Goal: Transaction & Acquisition: Purchase product/service

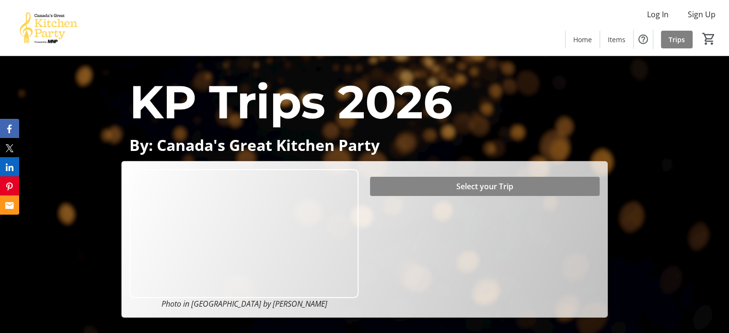
click at [478, 187] on span "Select your Trip" at bounding box center [485, 187] width 57 height 12
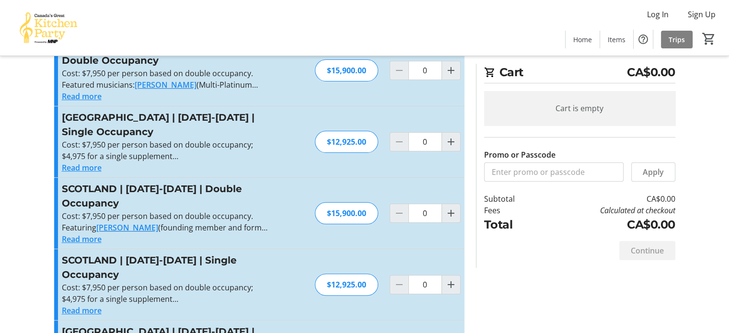
scroll to position [240, 0]
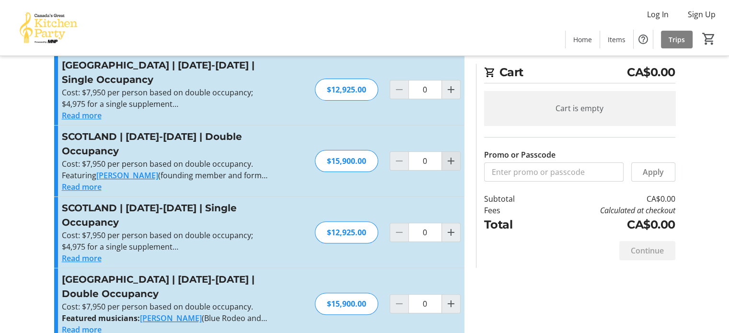
click at [457, 155] on mat-icon "Increment by one" at bounding box center [451, 161] width 12 height 12
type input "2"
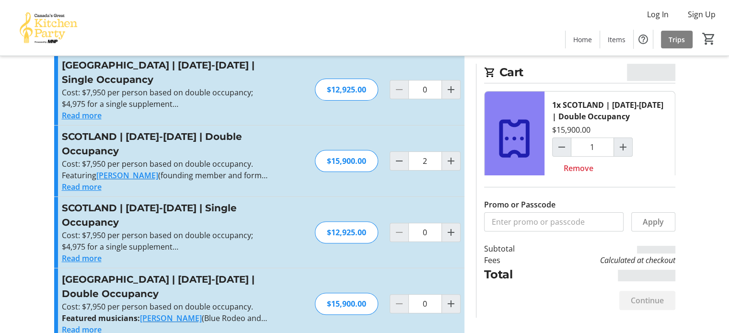
type input "2"
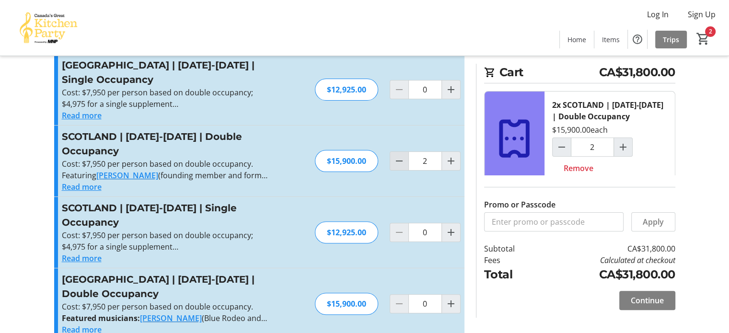
click at [397, 155] on mat-icon "Decrement by one" at bounding box center [400, 161] width 12 height 12
type input "1"
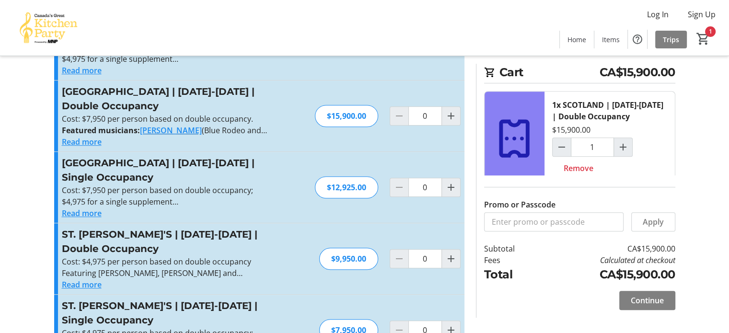
scroll to position [390, 0]
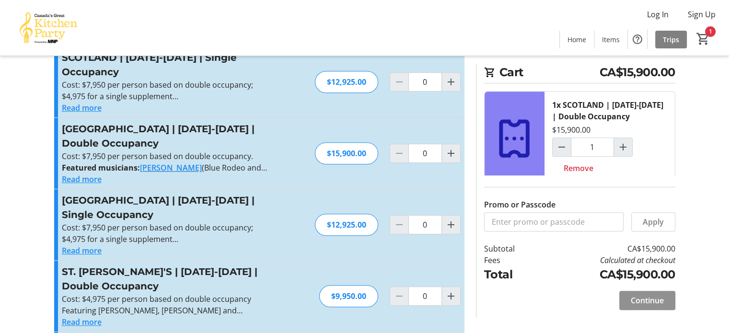
click at [645, 299] on span "Continue" at bounding box center [647, 301] width 33 height 12
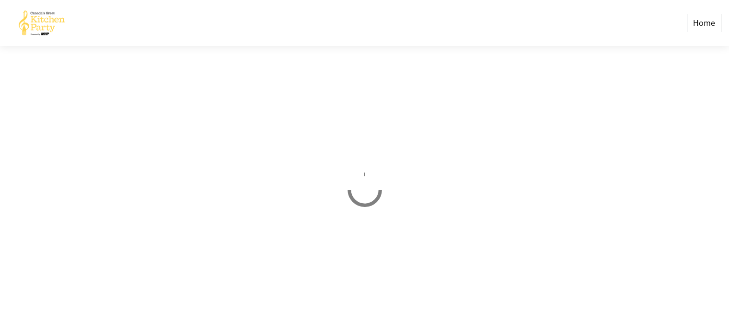
select select "CA"
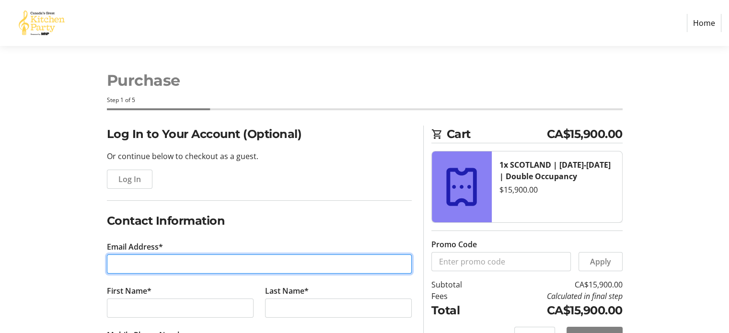
click at [163, 261] on input "Email Address*" at bounding box center [259, 264] width 305 height 19
type input "[PERSON_NAME][EMAIL_ADDRESS][DOMAIN_NAME]"
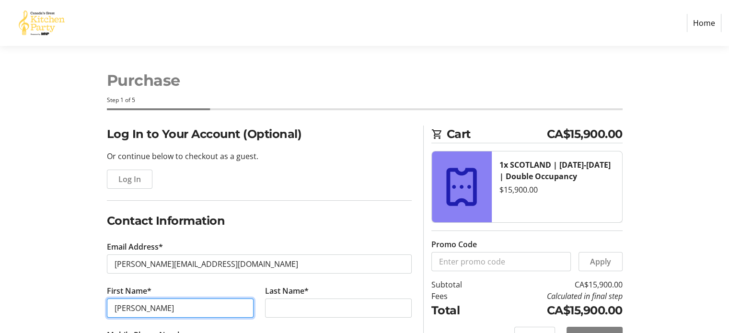
type input "[PERSON_NAME]"
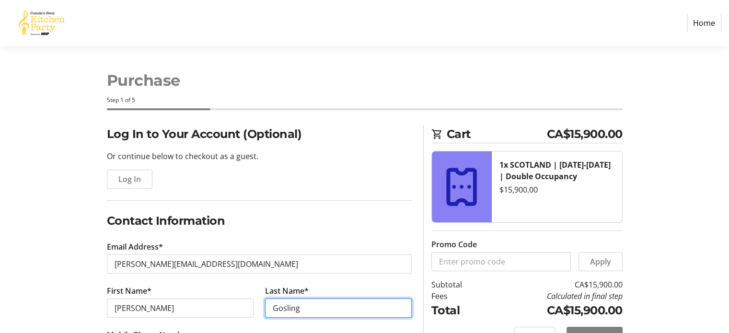
type input "Gosling"
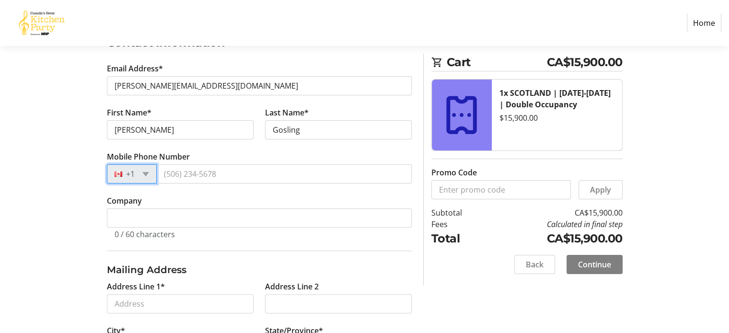
scroll to position [180, 0]
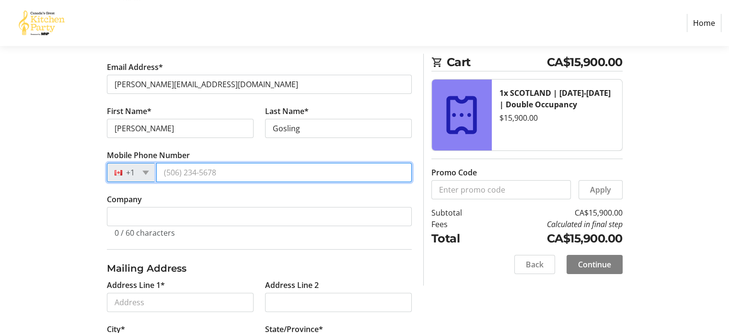
click at [251, 173] on input "Mobile Phone Number" at bounding box center [284, 172] width 256 height 19
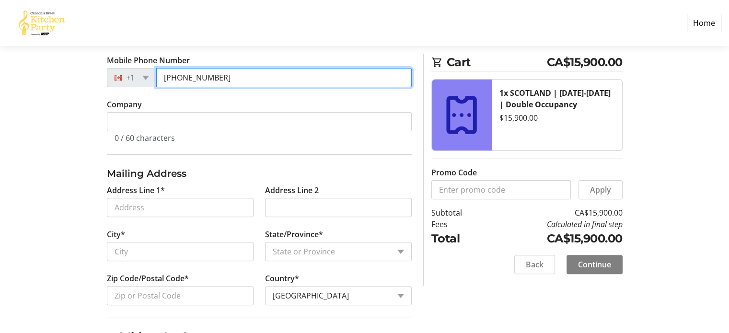
scroll to position [276, 0]
type input "[PHONE_NUMBER]"
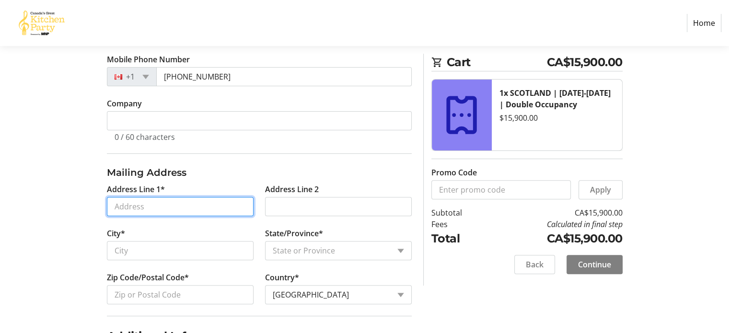
click at [172, 199] on input "Address Line 1*" at bounding box center [180, 206] width 147 height 19
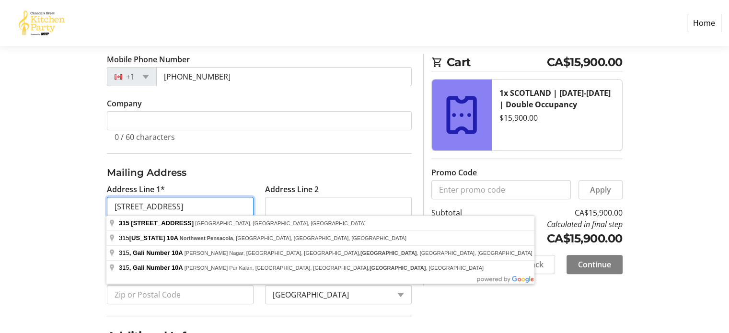
type input "[STREET_ADDRESS]"
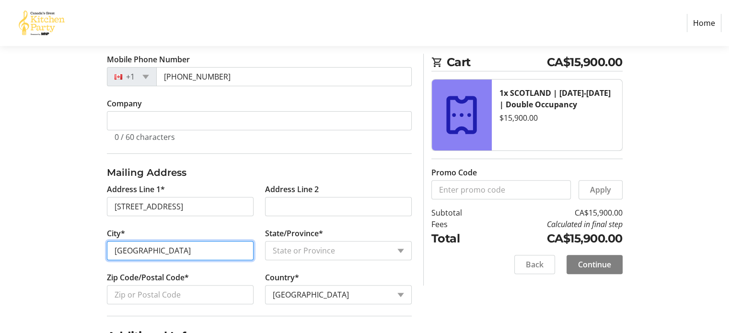
type input "[GEOGRAPHIC_DATA]"
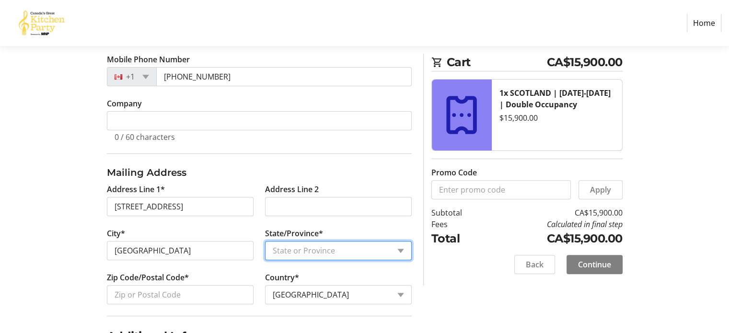
select select "AB"
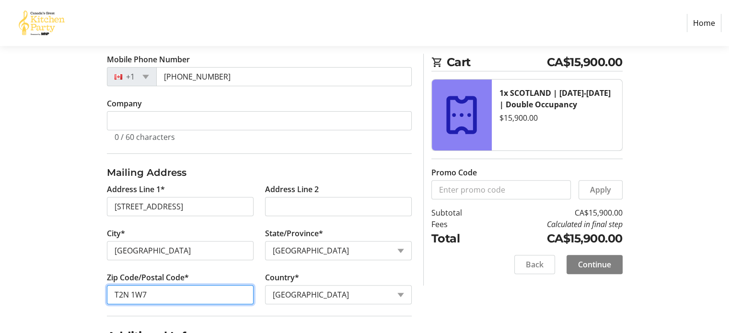
type input "T2N 1W7"
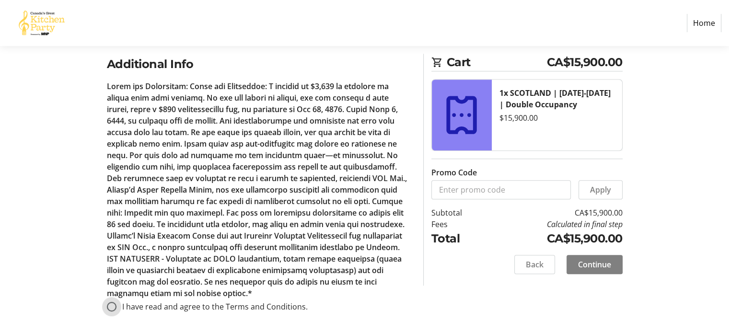
scroll to position [549, 0]
click at [111, 303] on input "I have read and agree to the Terms and Conditions." at bounding box center [112, 307] width 10 height 10
radio input "true"
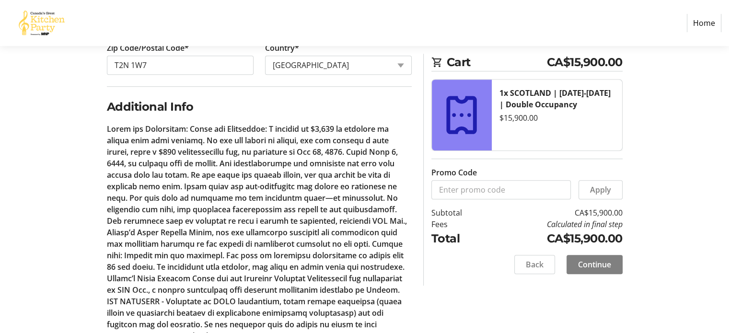
scroll to position [405, 0]
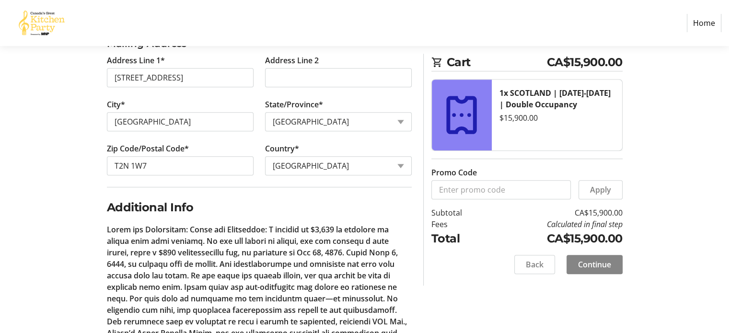
click at [596, 264] on span "Continue" at bounding box center [594, 265] width 33 height 12
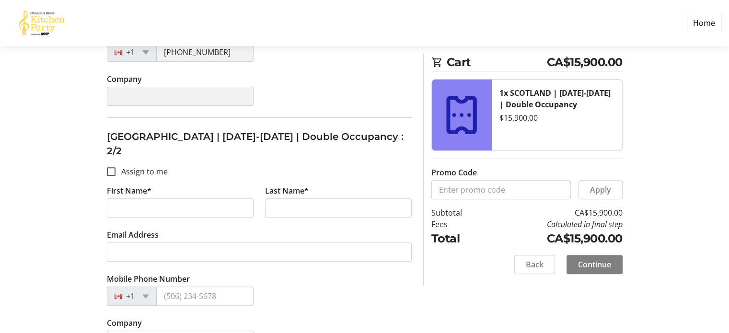
scroll to position [337, 0]
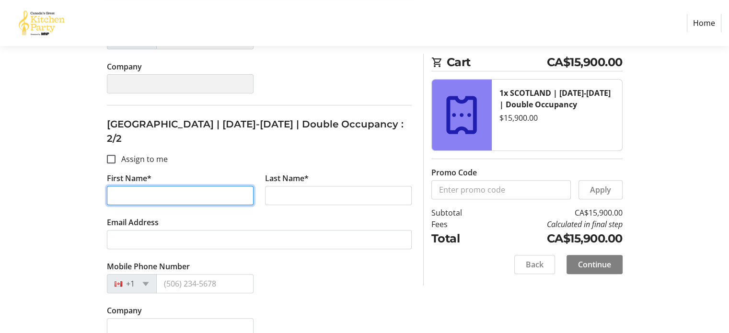
click at [126, 186] on input "First Name*" at bounding box center [180, 195] width 147 height 19
type input "[PERSON_NAME]"
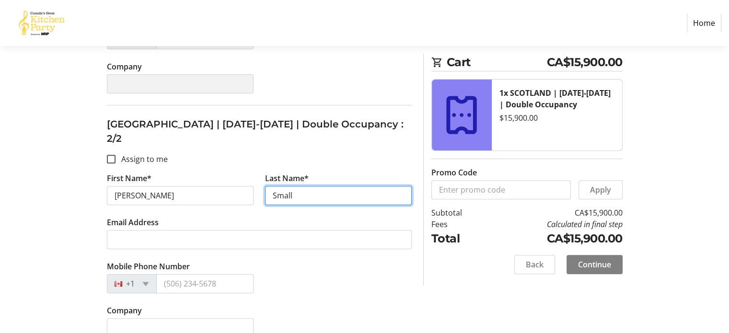
type input "Small"
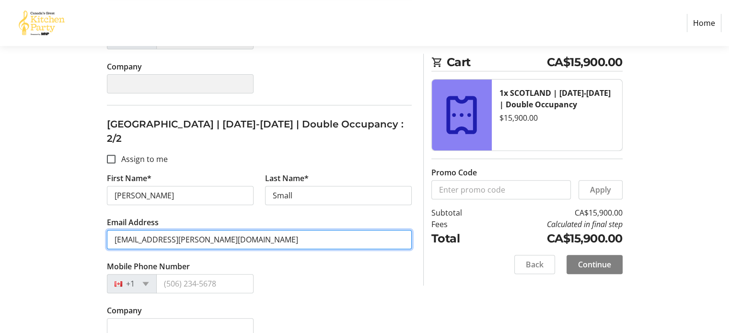
type input "[EMAIL_ADDRESS][PERSON_NAME][DOMAIN_NAME]"
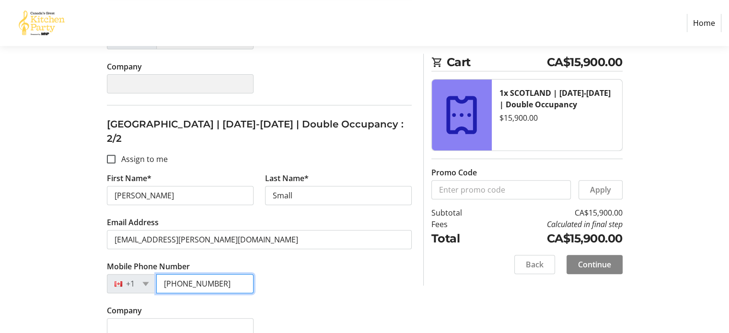
type input "[PHONE_NUMBER]"
click at [600, 266] on span "Continue" at bounding box center [594, 265] width 33 height 12
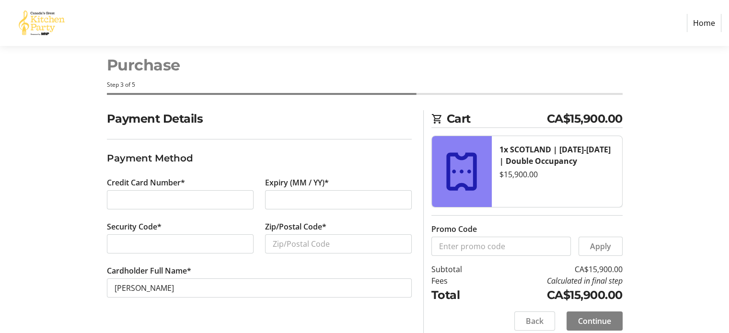
scroll to position [23, 0]
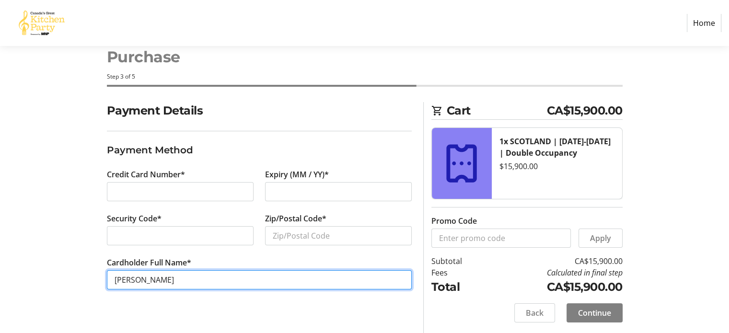
type input "[PERSON_NAME]"
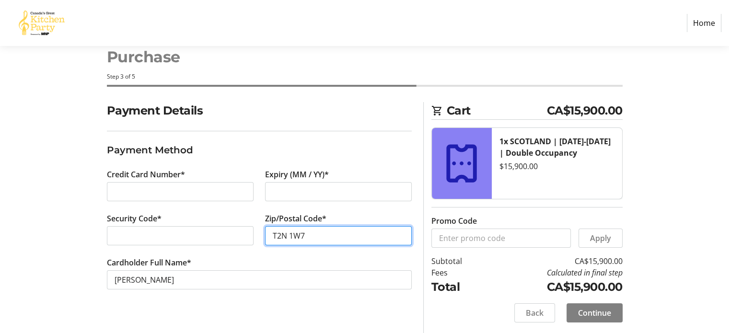
type input "T2N 1W7"
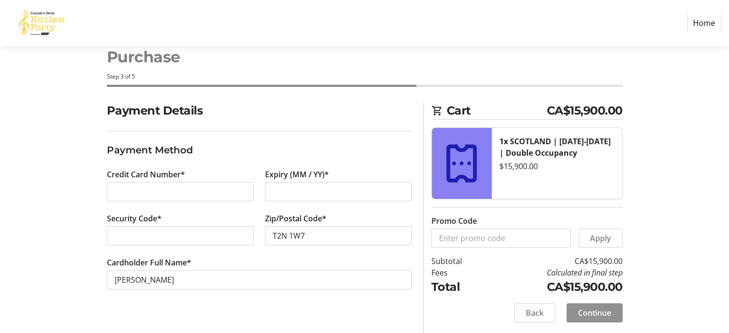
click at [591, 310] on span "Continue" at bounding box center [594, 313] width 33 height 12
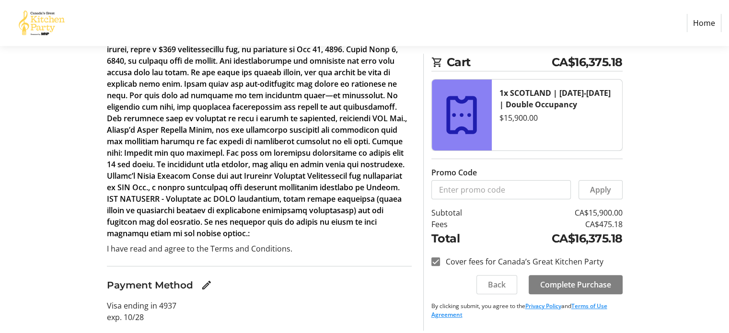
scroll to position [264, 0]
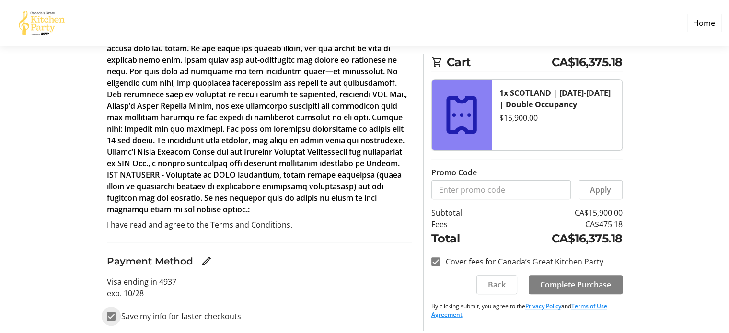
click at [111, 317] on input "Save my info for faster checkouts" at bounding box center [111, 316] width 9 height 9
checkbox input "false"
click at [571, 282] on span "Complete Purchase" at bounding box center [575, 285] width 71 height 12
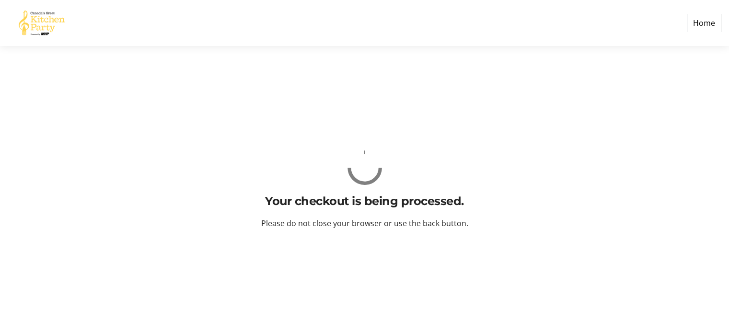
scroll to position [0, 0]
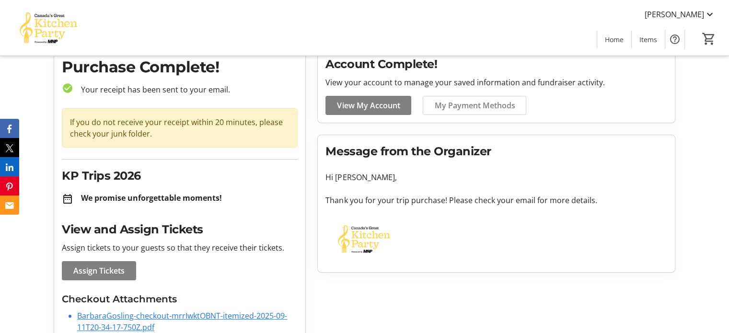
scroll to position [62, 0]
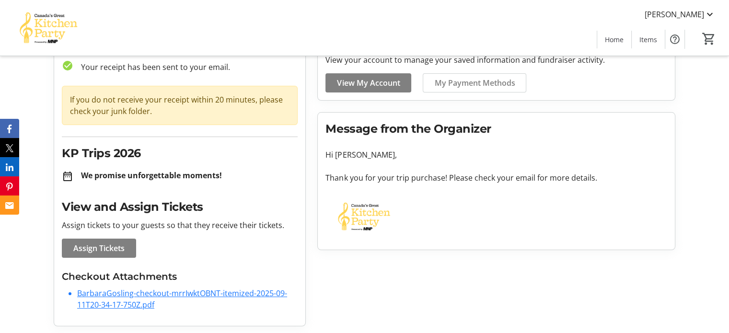
click at [118, 293] on link "BarbaraGosling-checkout-mrrIwktOBNT-itemized-2025-09-11T20-34-17-750Z.pdf" at bounding box center [182, 299] width 210 height 22
